Goal: Find contact information: Find contact information

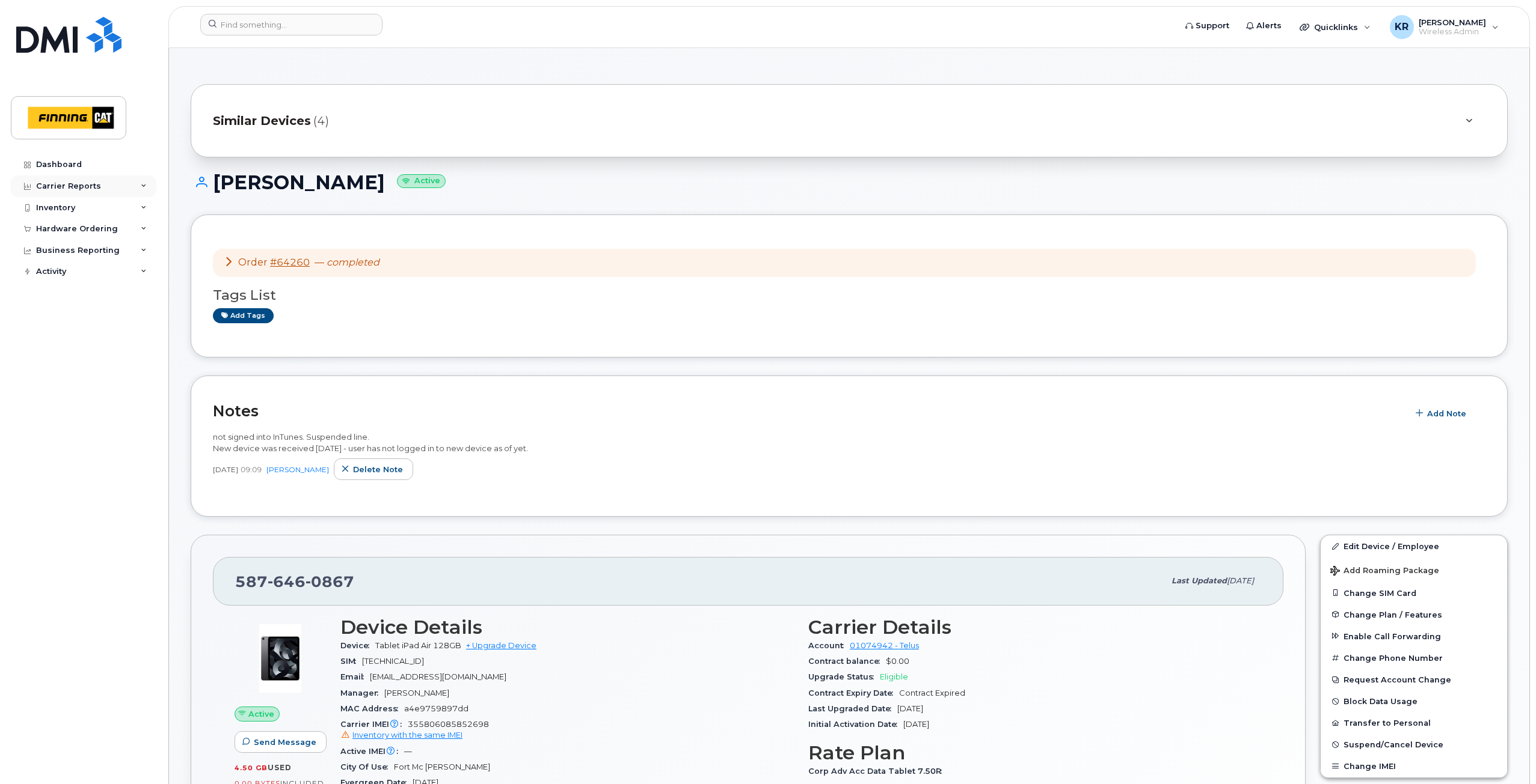
click at [58, 188] on div "Carrier Reports" at bounding box center [68, 186] width 65 height 10
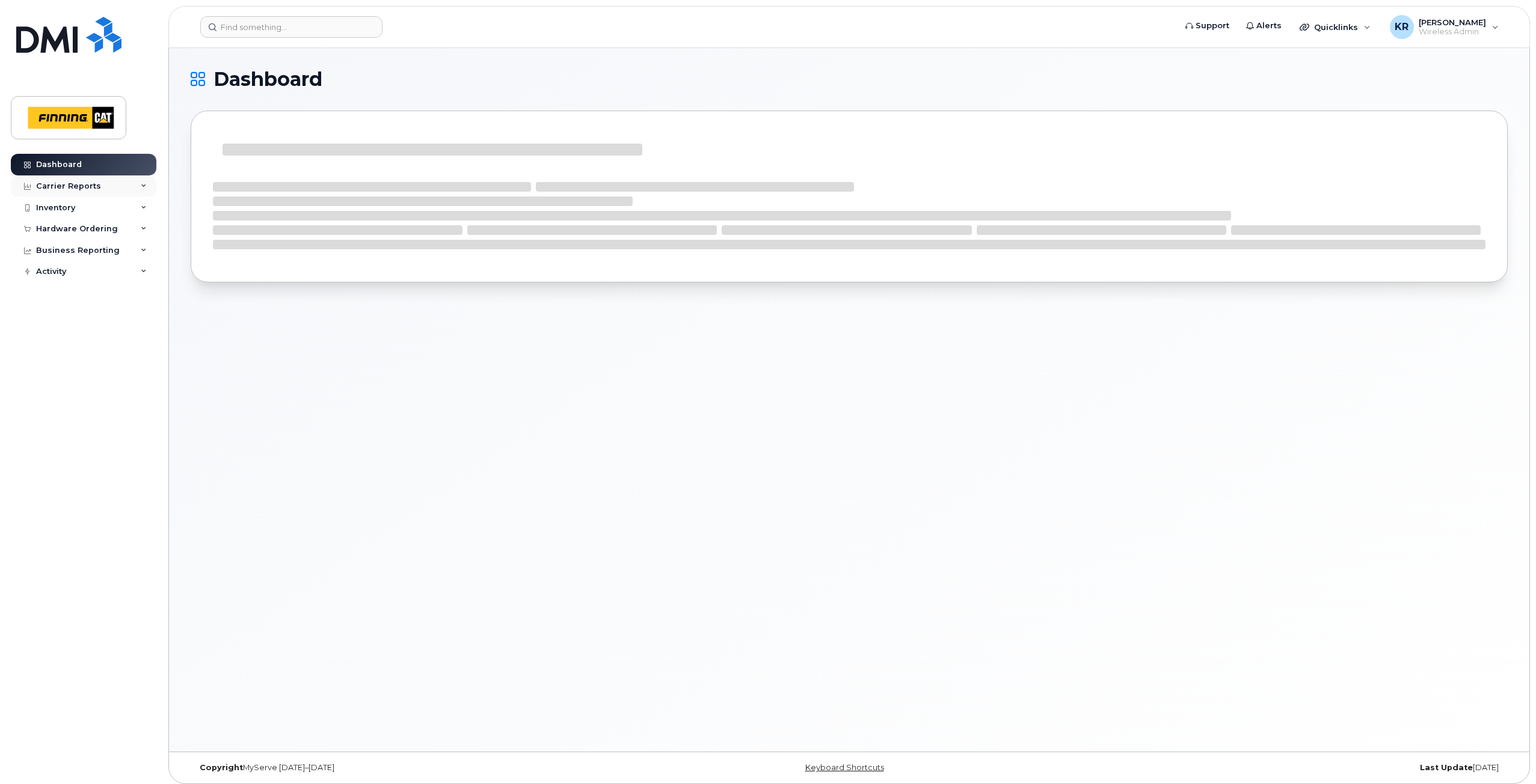
click at [64, 188] on div "Carrier Reports" at bounding box center [68, 186] width 65 height 10
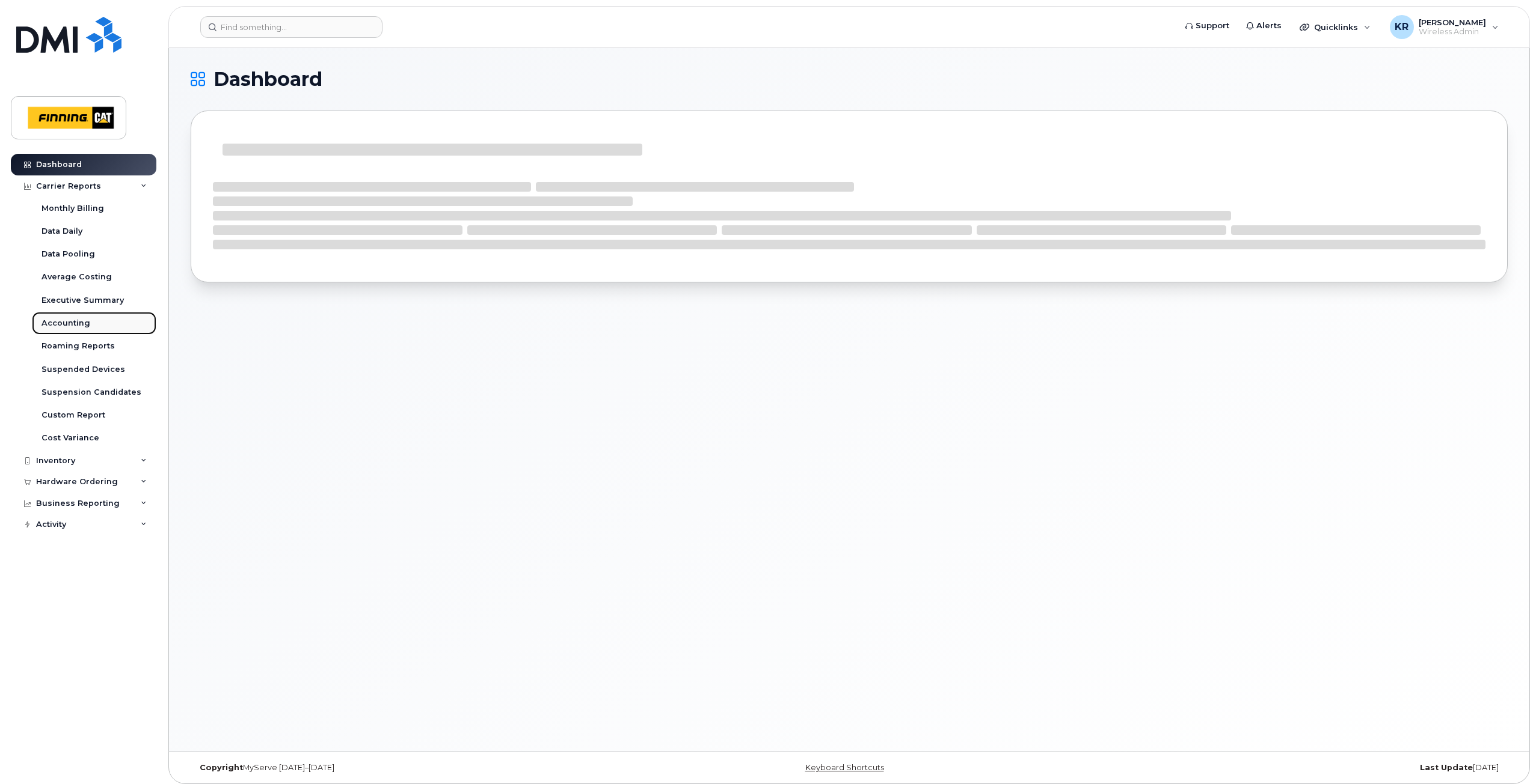
click at [66, 323] on div "Accounting" at bounding box center [66, 323] width 49 height 11
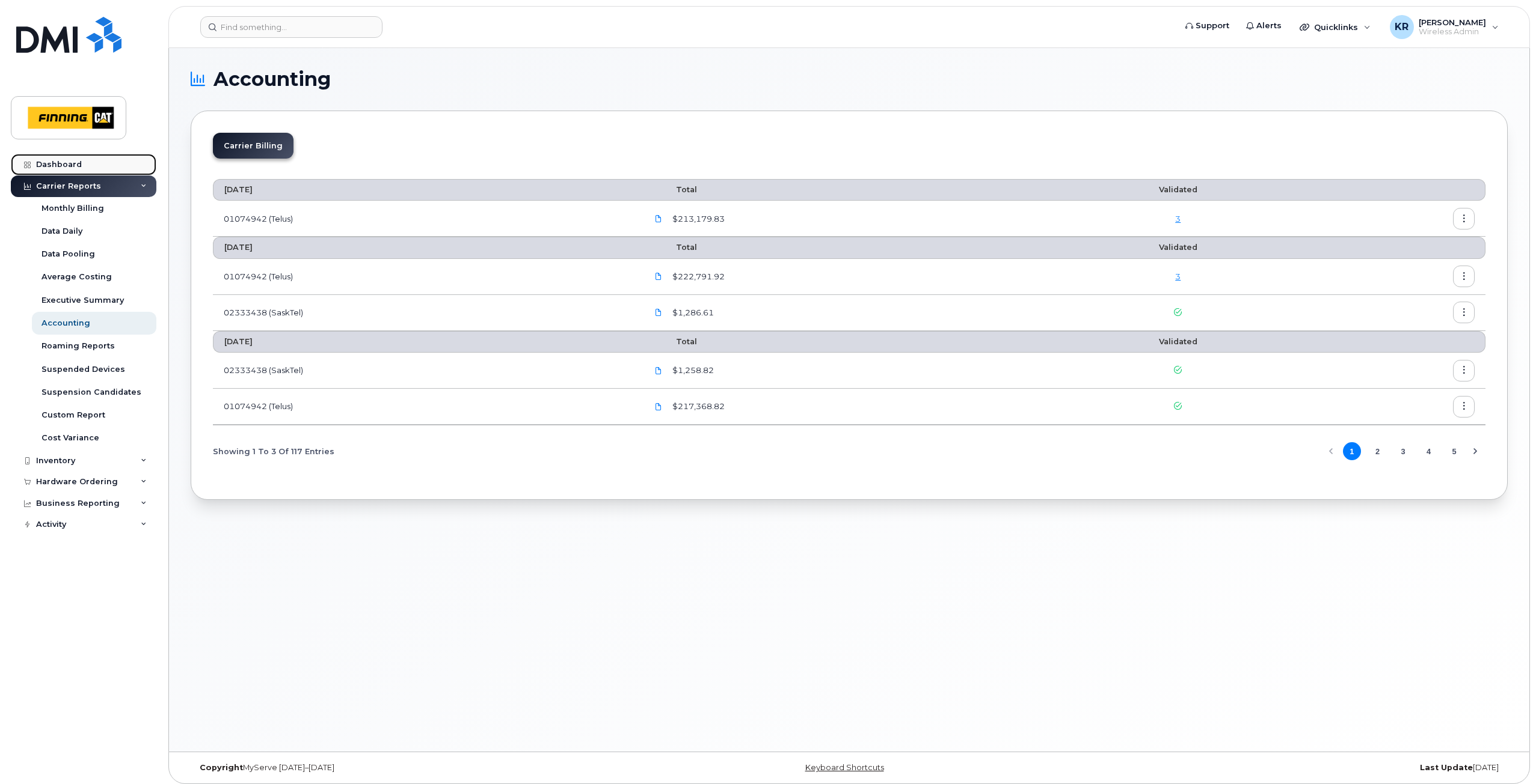
click at [67, 165] on div "Dashboard" at bounding box center [59, 165] width 46 height 10
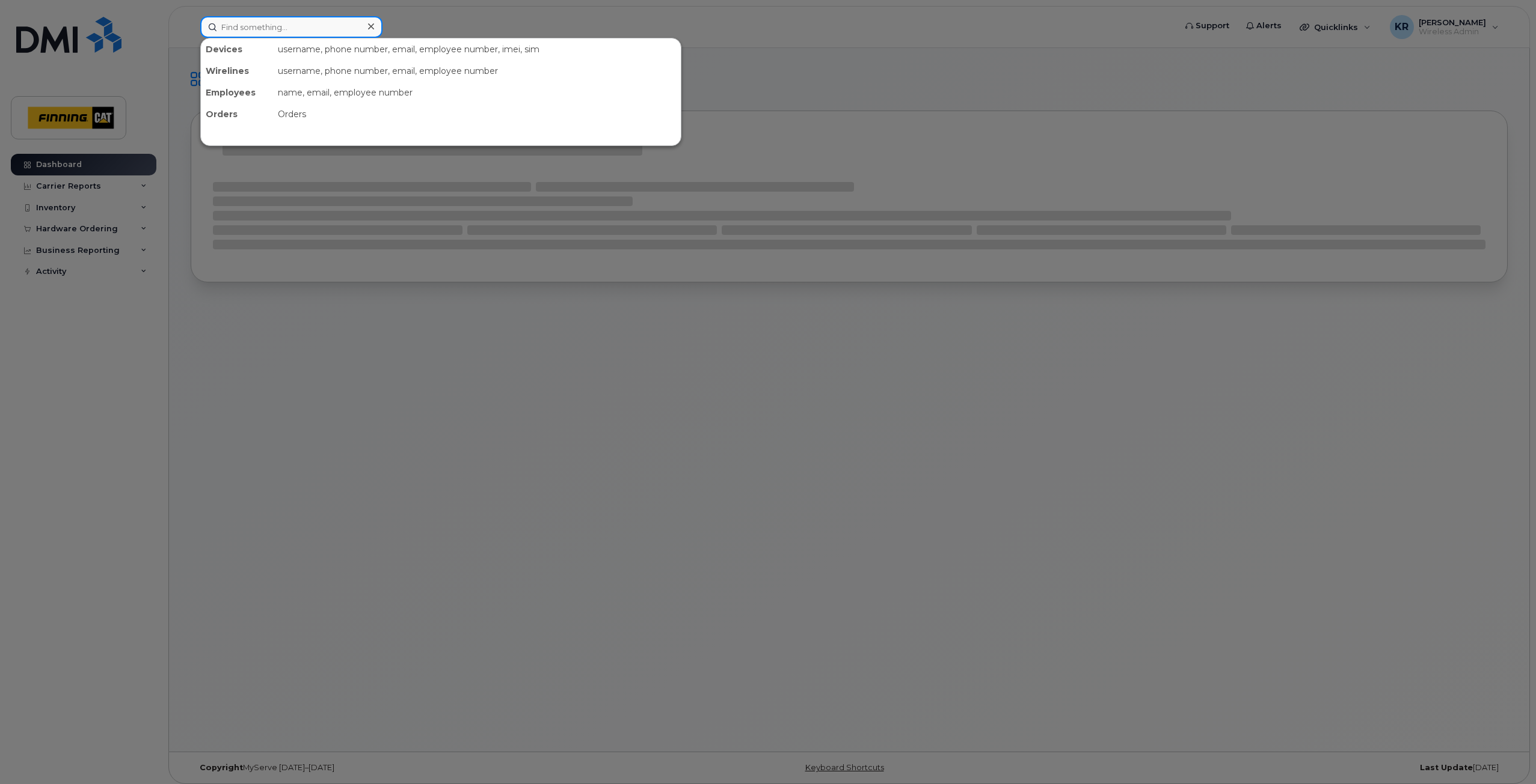
click at [244, 27] on input at bounding box center [291, 27] width 182 height 21
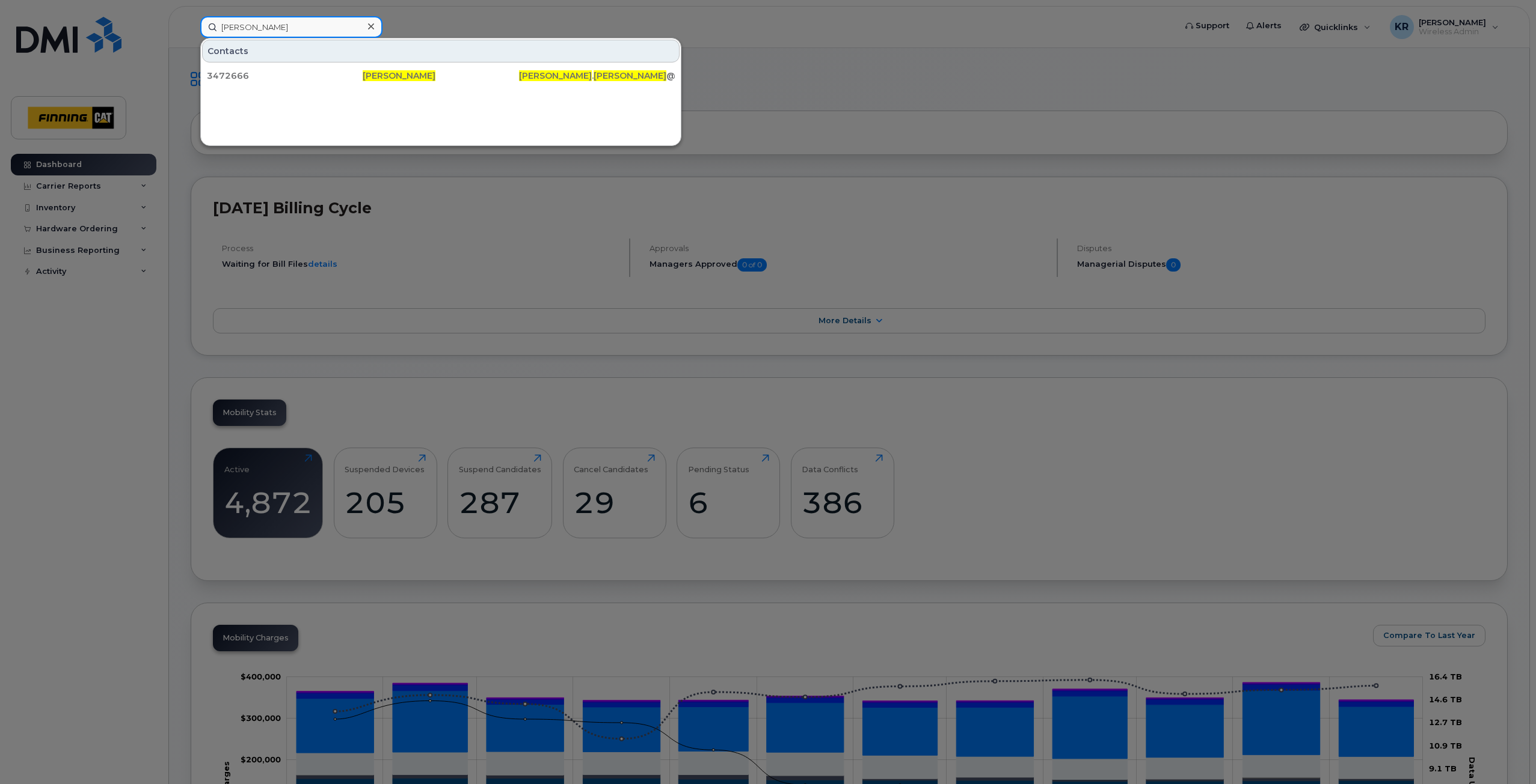
drag, startPoint x: 255, startPoint y: 27, endPoint x: 200, endPoint y: 19, distance: 55.6
click at [200, 19] on div "jeff jones" at bounding box center [291, 27] width 182 height 21
click at [810, 73] on div at bounding box center [768, 392] width 1536 height 784
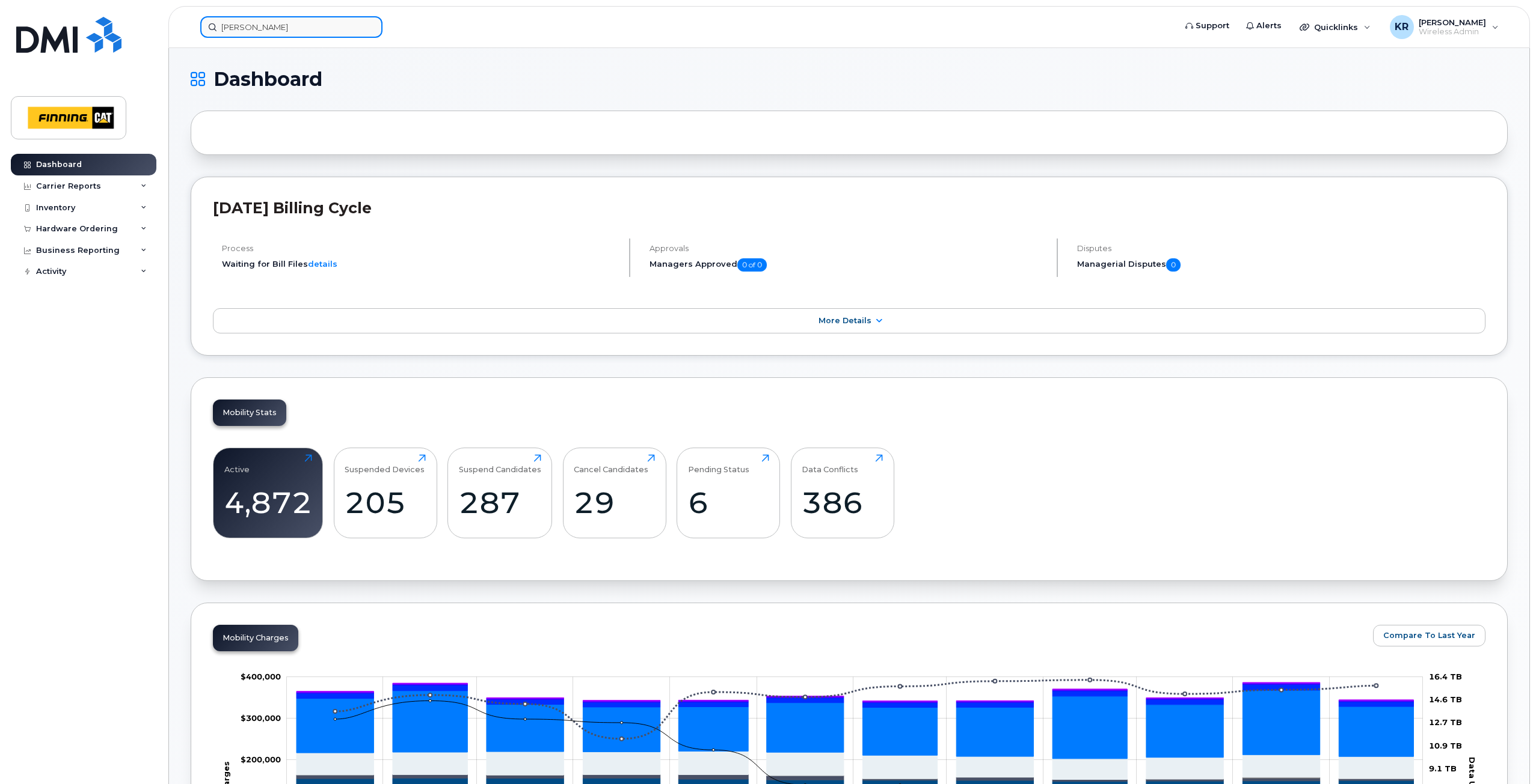
click at [282, 29] on input "joanne espir" at bounding box center [291, 27] width 182 height 21
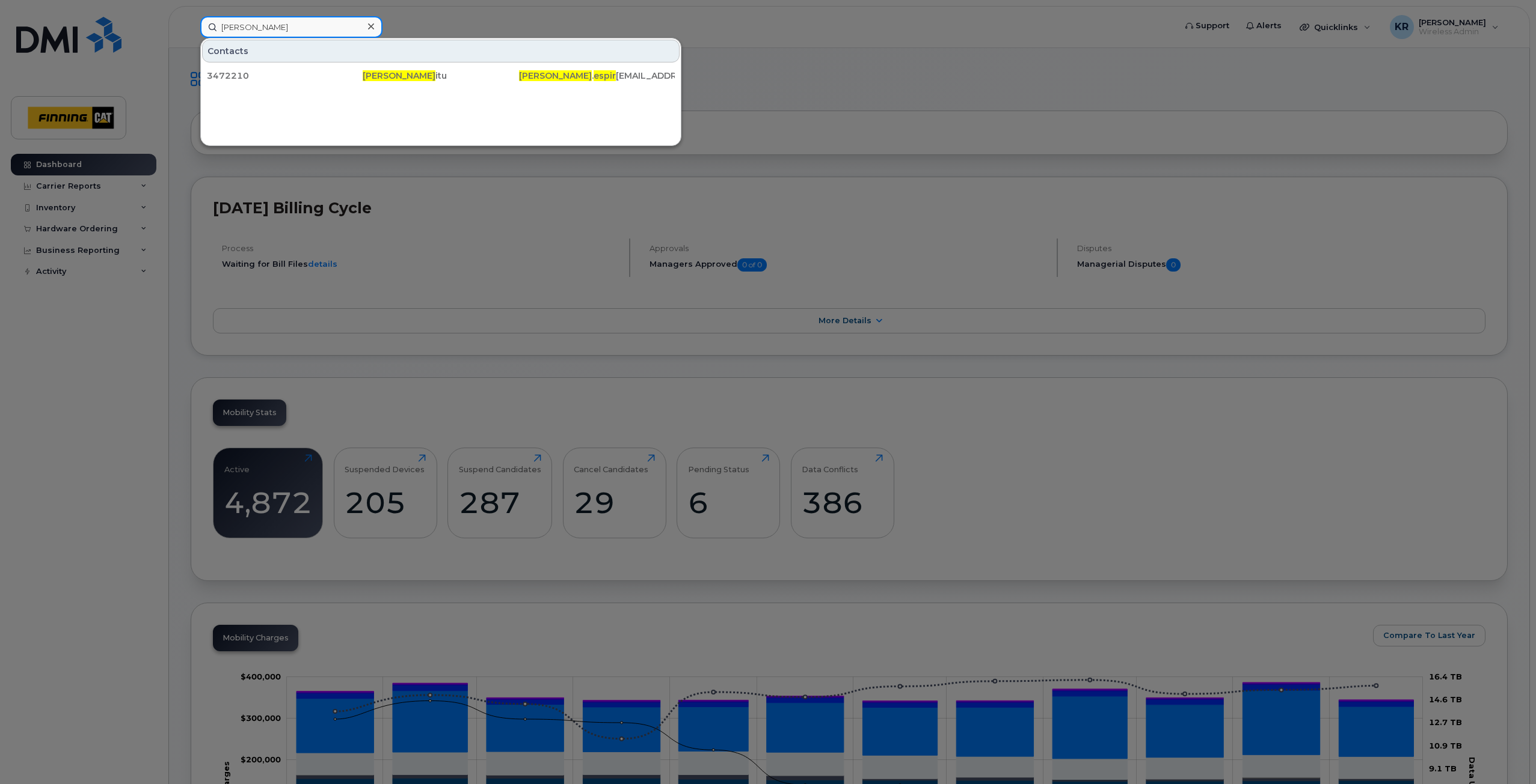
drag, startPoint x: 268, startPoint y: 28, endPoint x: 207, endPoint y: 27, distance: 61.0
click at [207, 27] on input "joanne espir" at bounding box center [291, 27] width 182 height 21
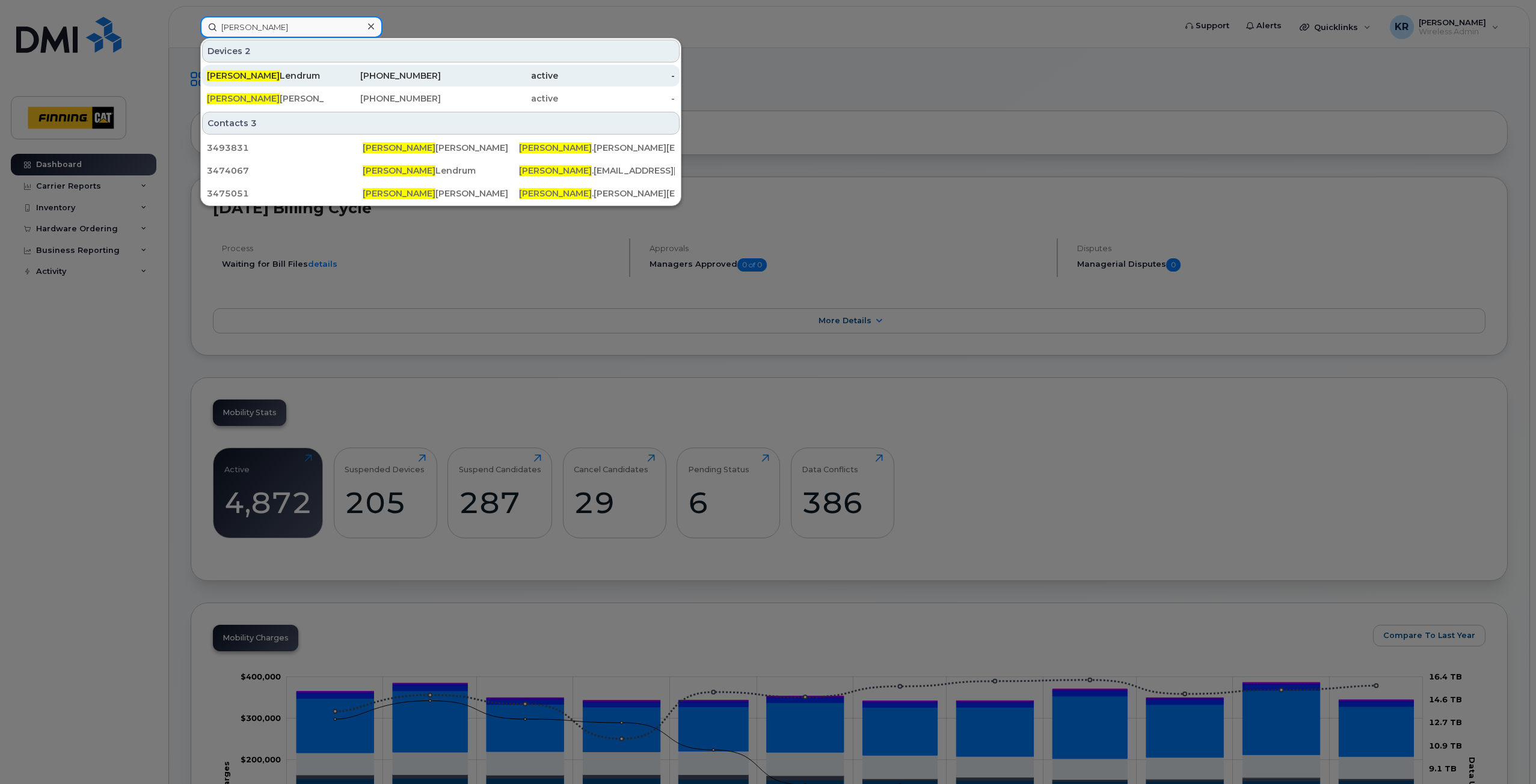
type input "gayle"
click at [398, 74] on div "780-868-2212" at bounding box center [382, 76] width 117 height 12
